Goal: Information Seeking & Learning: Learn about a topic

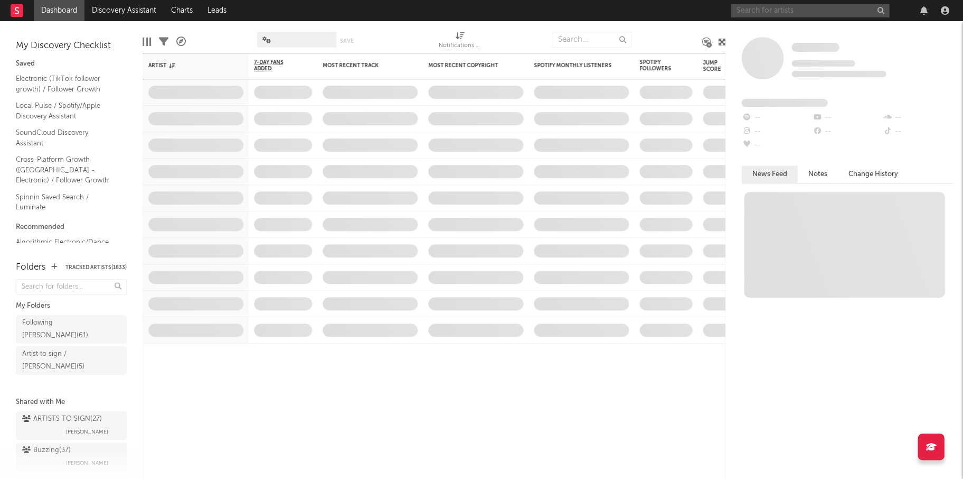
click at [754, 6] on input "text" at bounding box center [810, 10] width 158 height 13
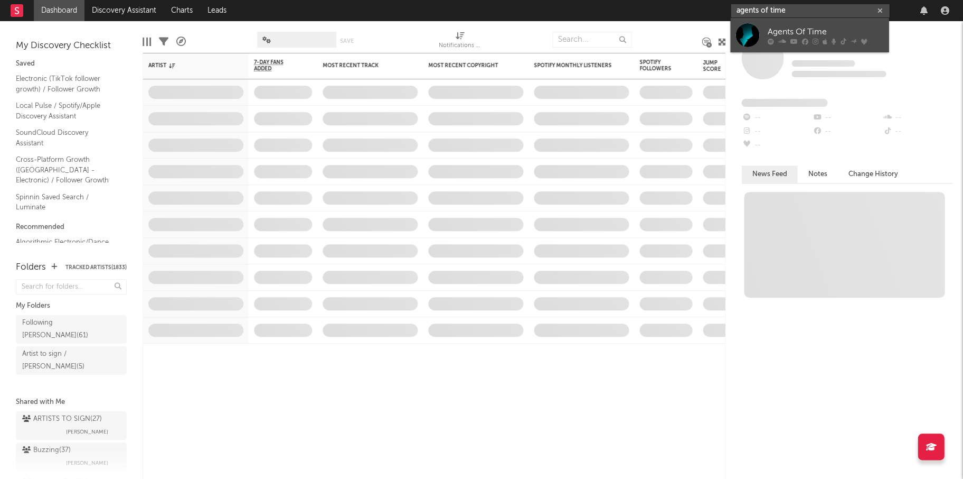
type input "agents of time"
click at [770, 34] on div "Agents Of Time" at bounding box center [825, 31] width 116 height 13
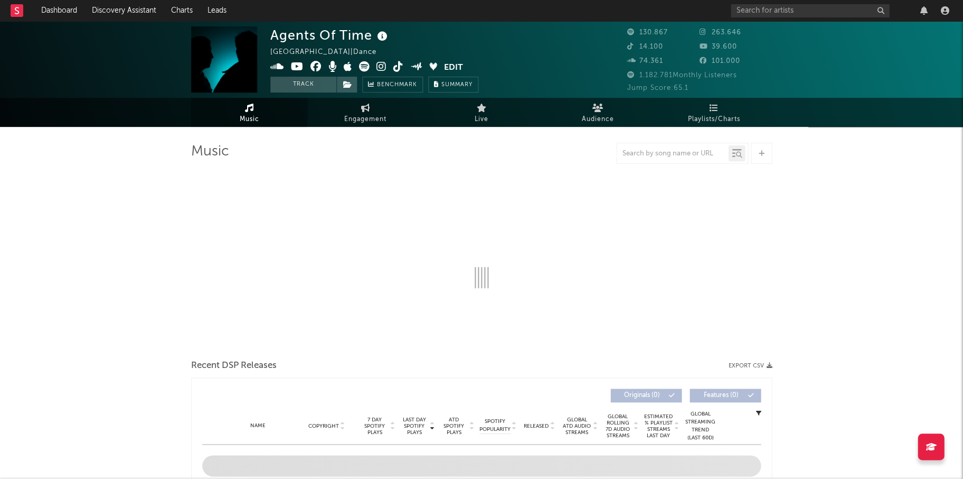
click at [379, 34] on icon at bounding box center [382, 36] width 15 height 15
select select "6m"
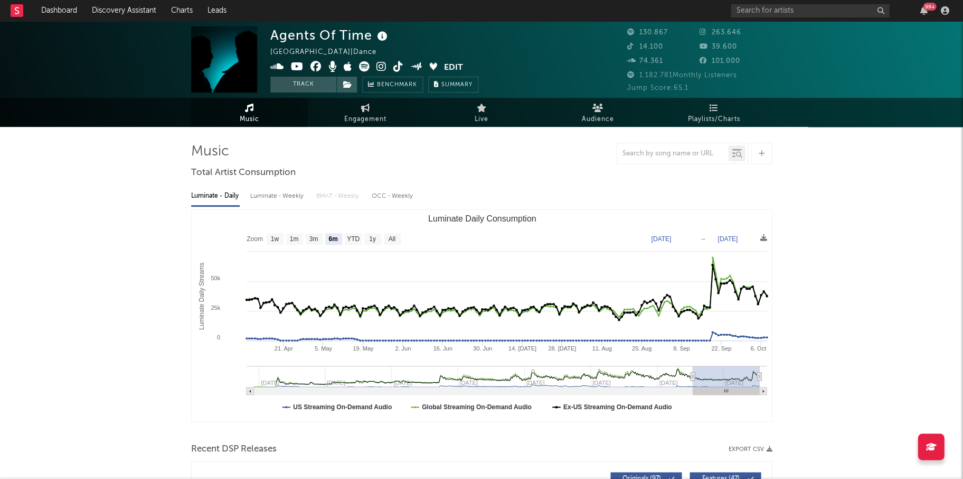
click at [425, 36] on div "Agents Of Time [GEOGRAPHIC_DATA] | Dance Edit Track Benchmark Summary" at bounding box center [374, 59] width 208 height 66
click at [275, 66] on icon at bounding box center [277, 66] width 14 height 11
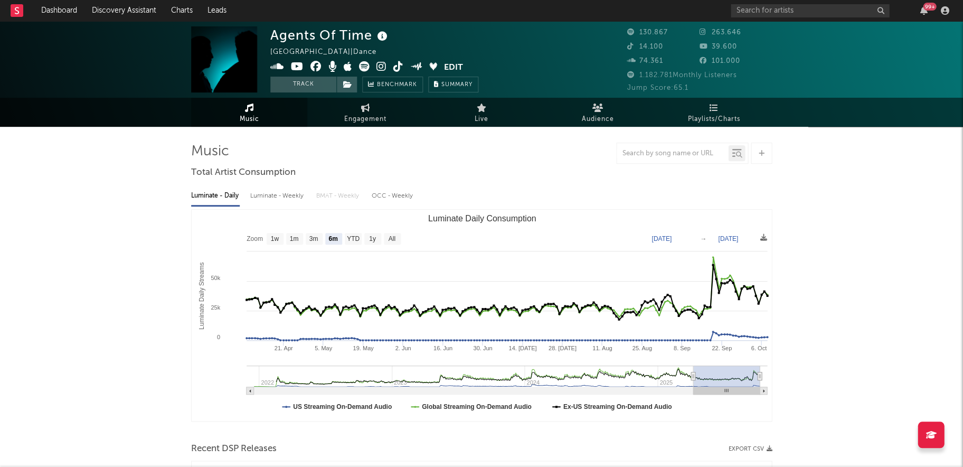
click at [296, 55] on div "Italy | Dance" at bounding box center [329, 52] width 118 height 13
click at [298, 64] on icon at bounding box center [297, 66] width 13 height 11
click at [315, 65] on icon at bounding box center [316, 66] width 11 height 11
click at [382, 66] on icon at bounding box center [382, 66] width 10 height 11
